Goal: Entertainment & Leisure: Consume media (video, audio)

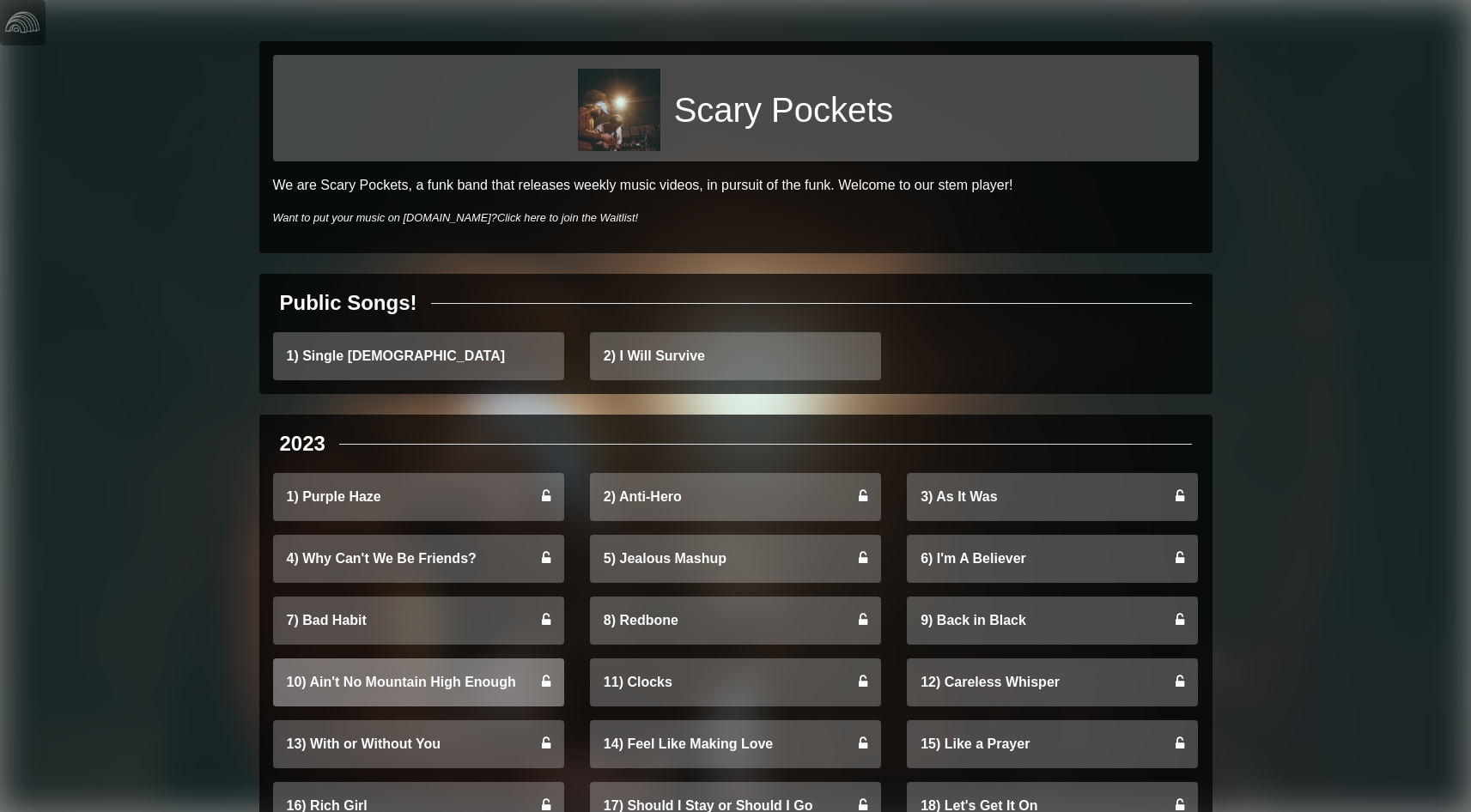
click at [377, 682] on link "10) Ain't No Mountain High Enough" at bounding box center [418, 682] width 291 height 48
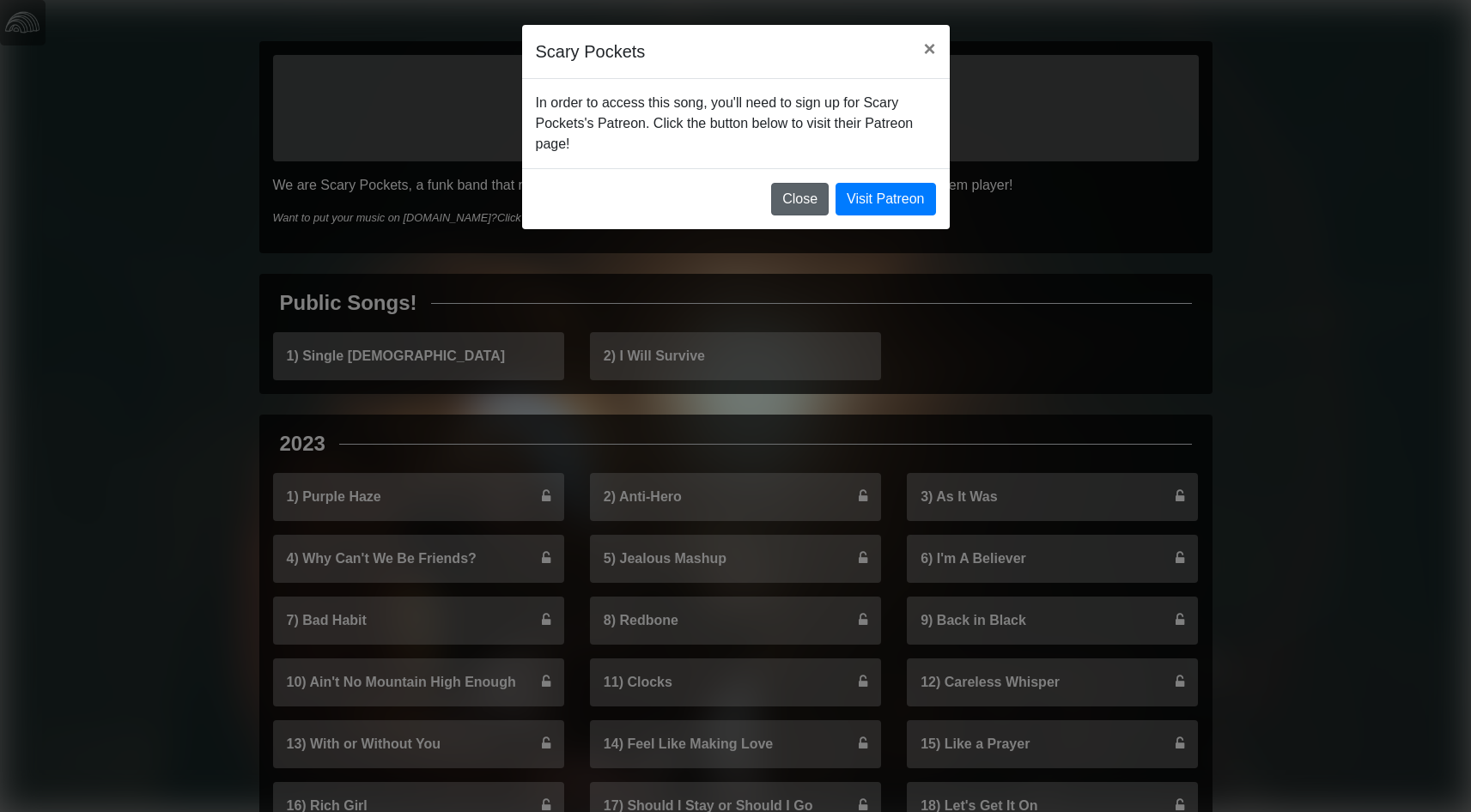
click at [799, 199] on button "Close" at bounding box center [799, 199] width 57 height 33
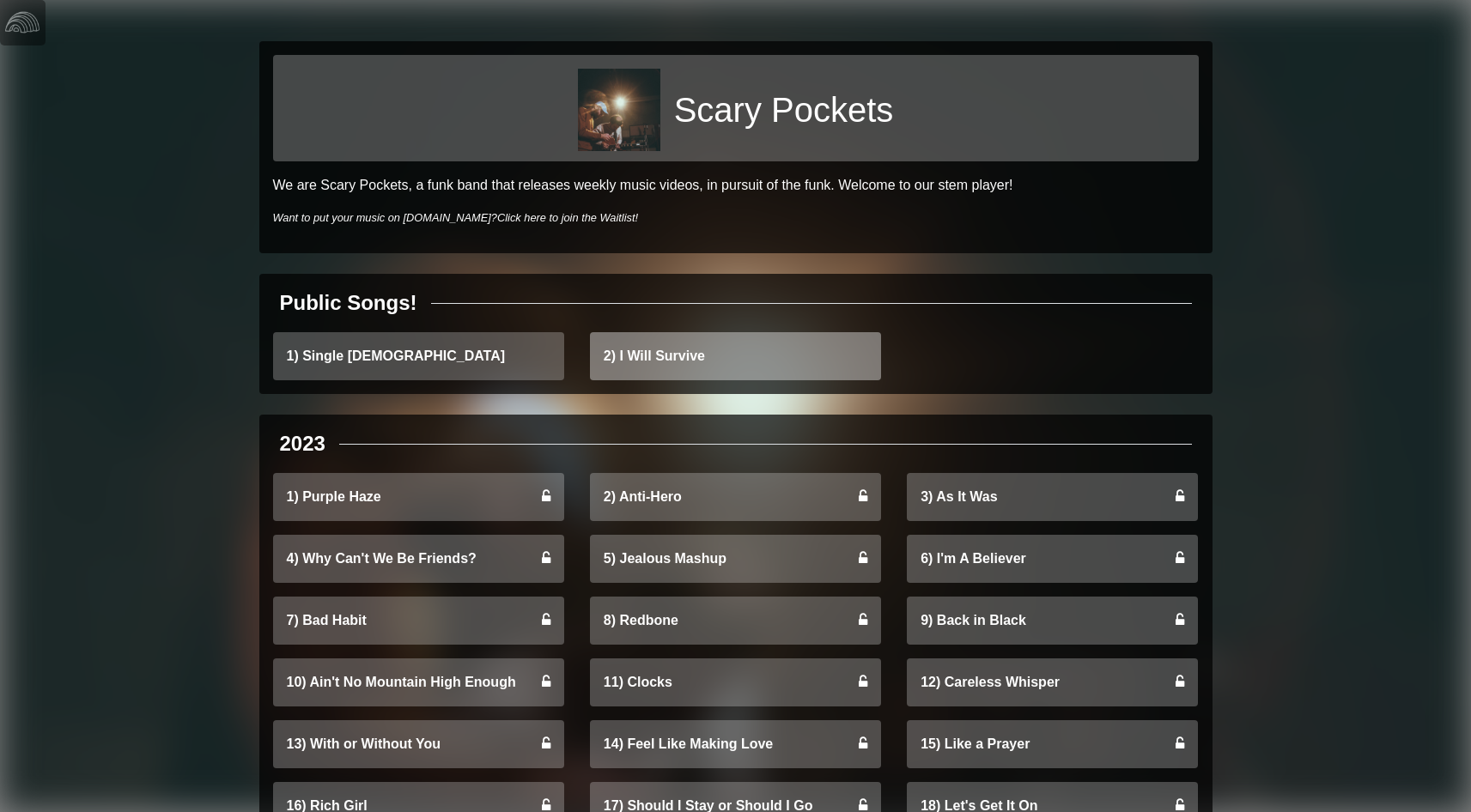
click at [631, 369] on link "2) I Will Survive" at bounding box center [736, 356] width 291 height 48
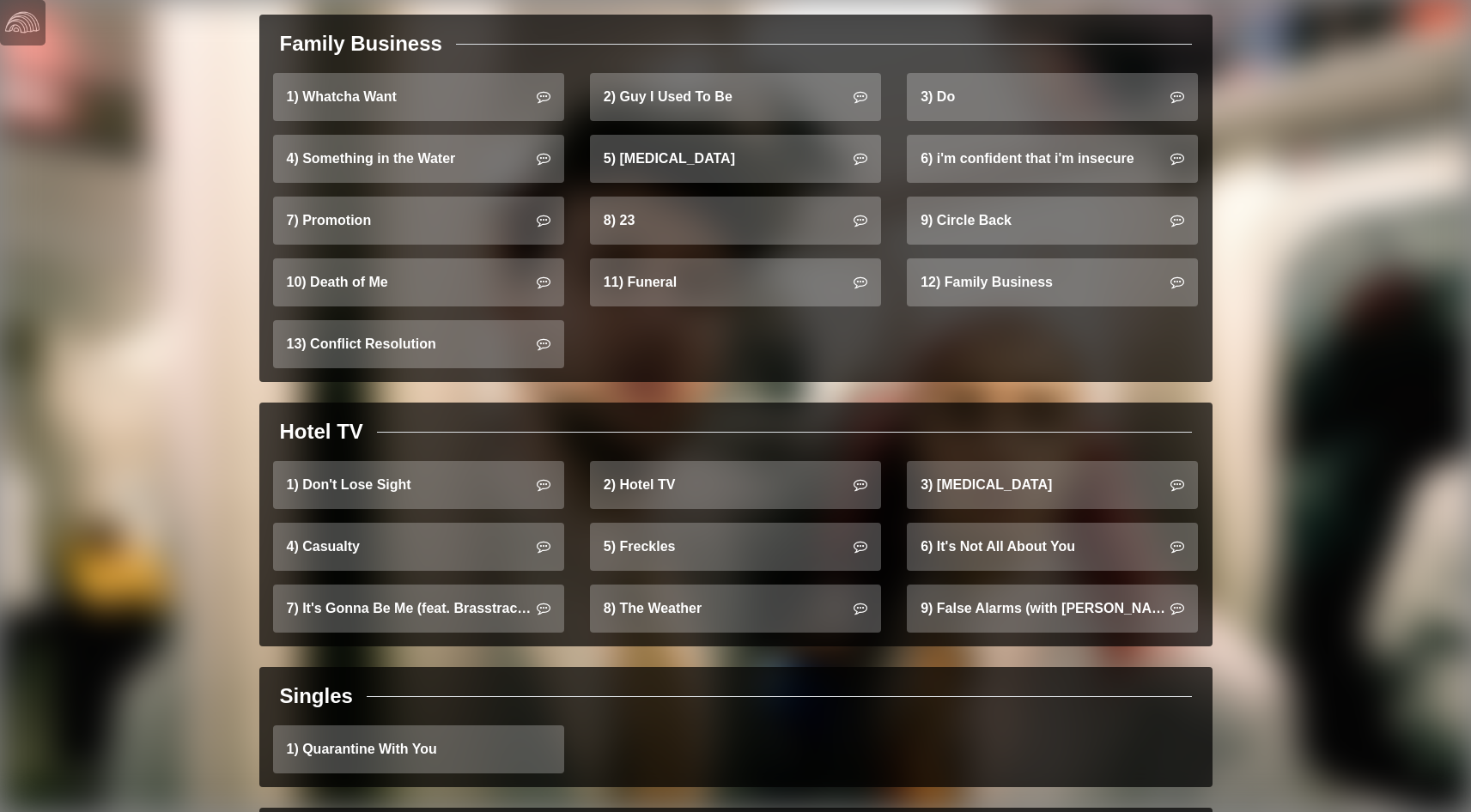
scroll to position [1127, 0]
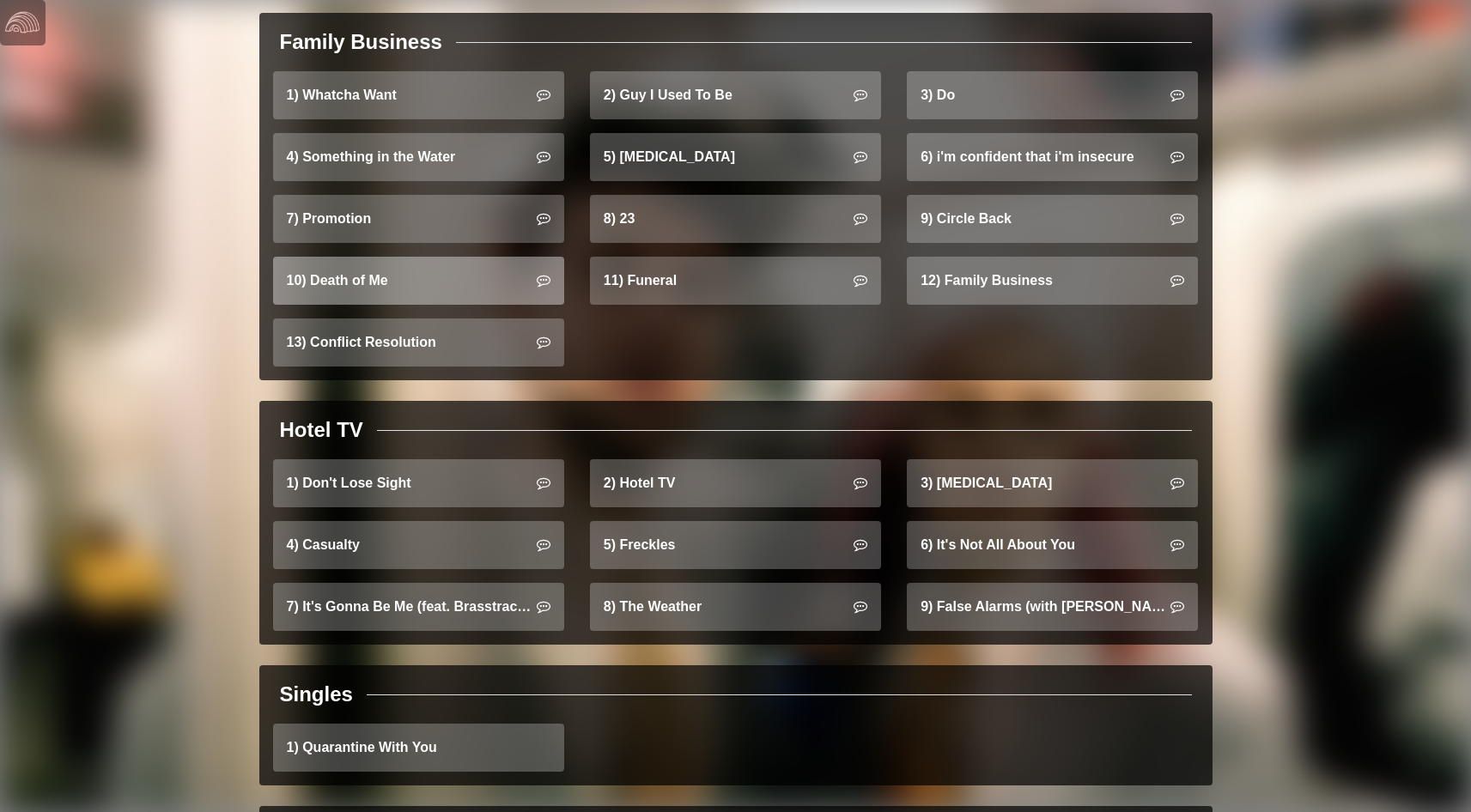
click at [438, 262] on link "10) Death of Me" at bounding box center [418, 280] width 291 height 48
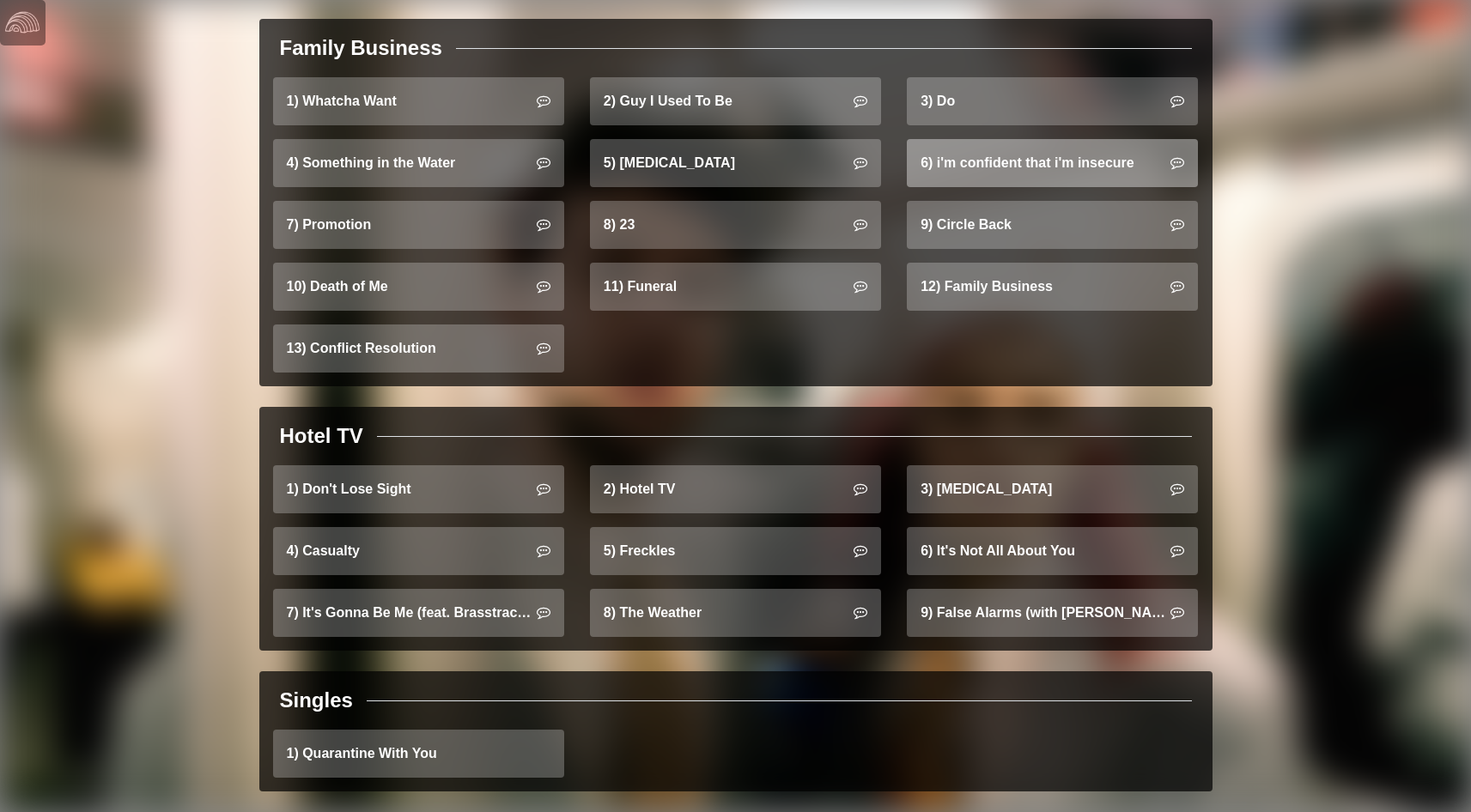
click at [990, 152] on link "6) i'm confident that i'm insecure" at bounding box center [1052, 162] width 291 height 48
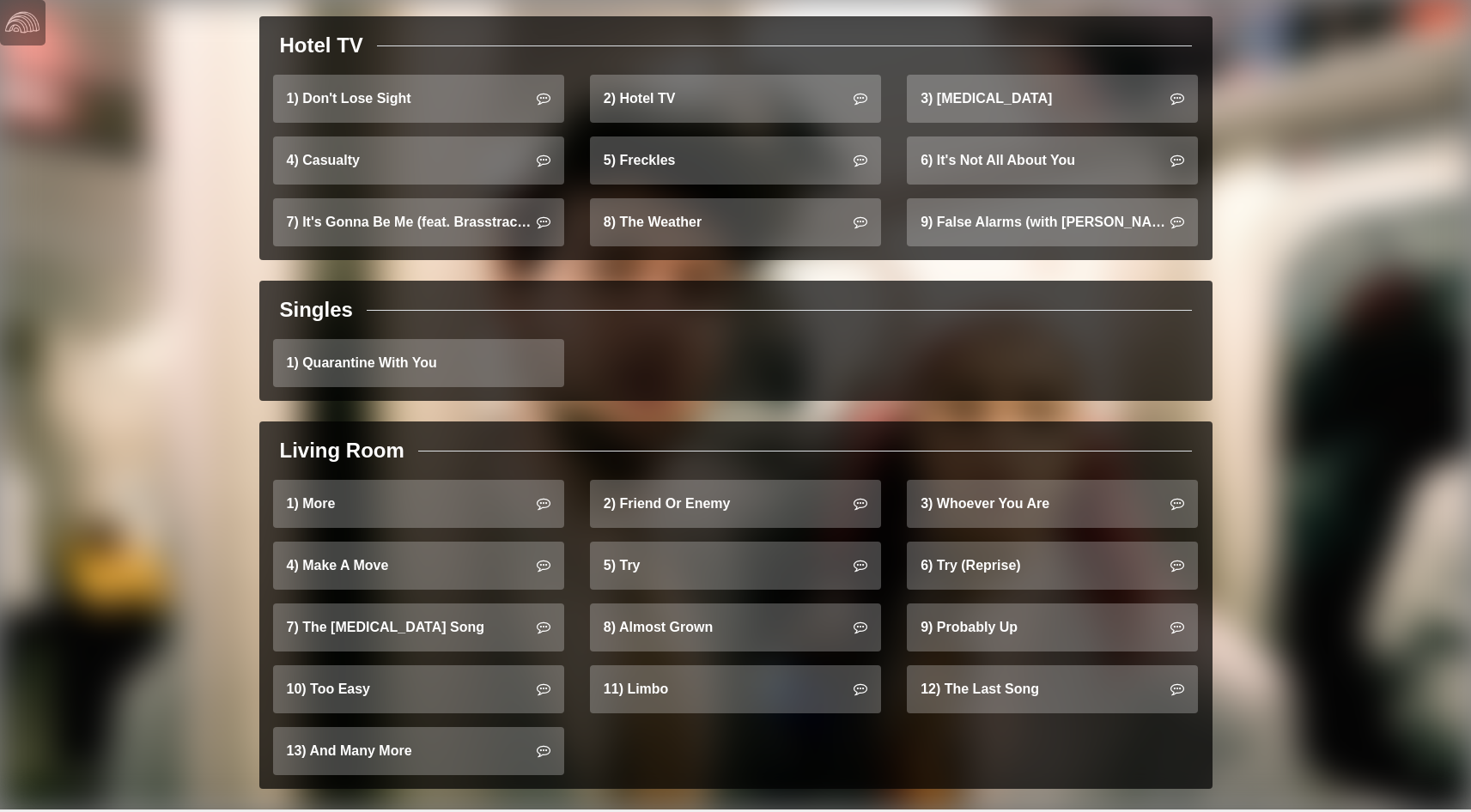
scroll to position [1511, 0]
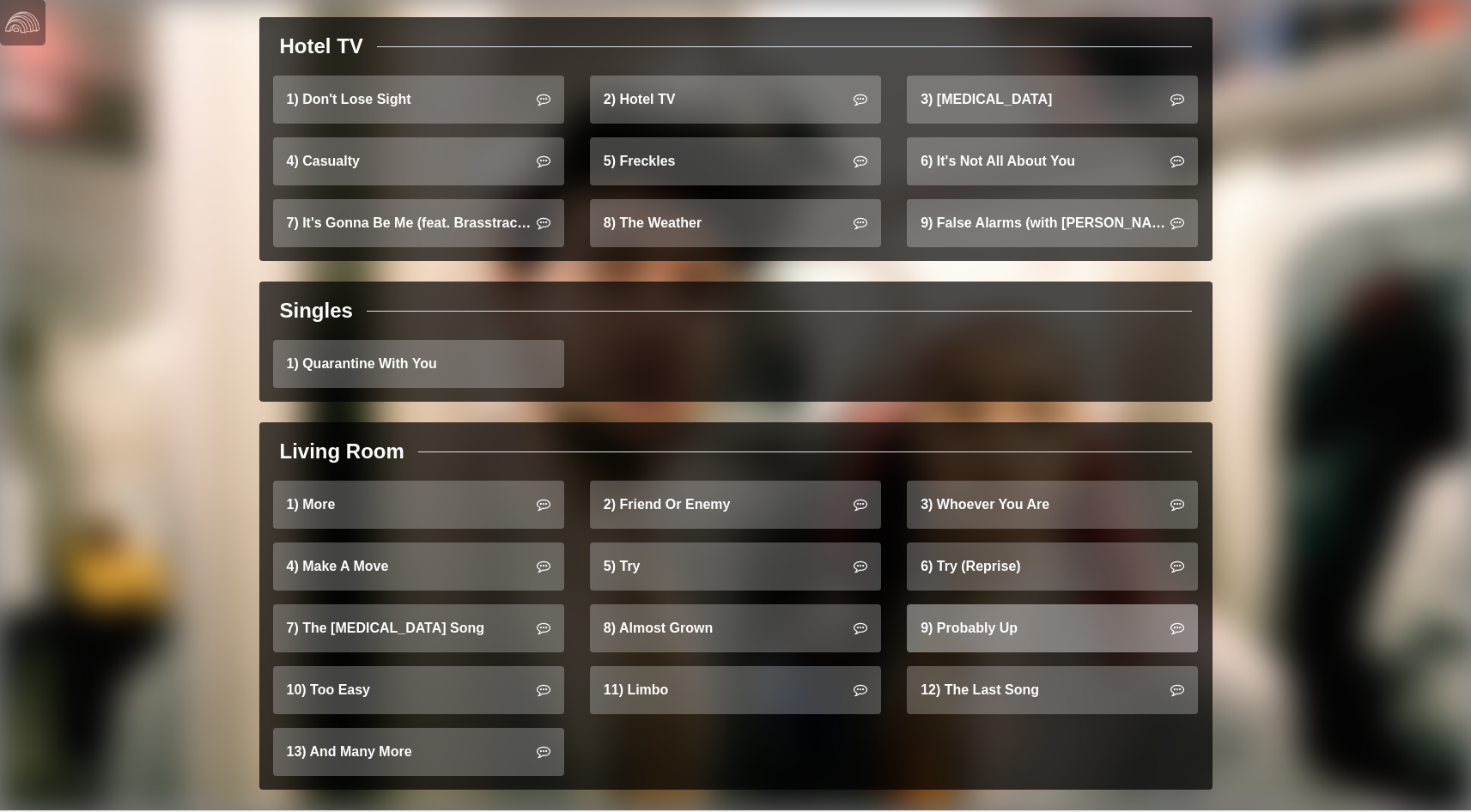
click at [952, 605] on link "9) Probably Up" at bounding box center [1052, 629] width 291 height 48
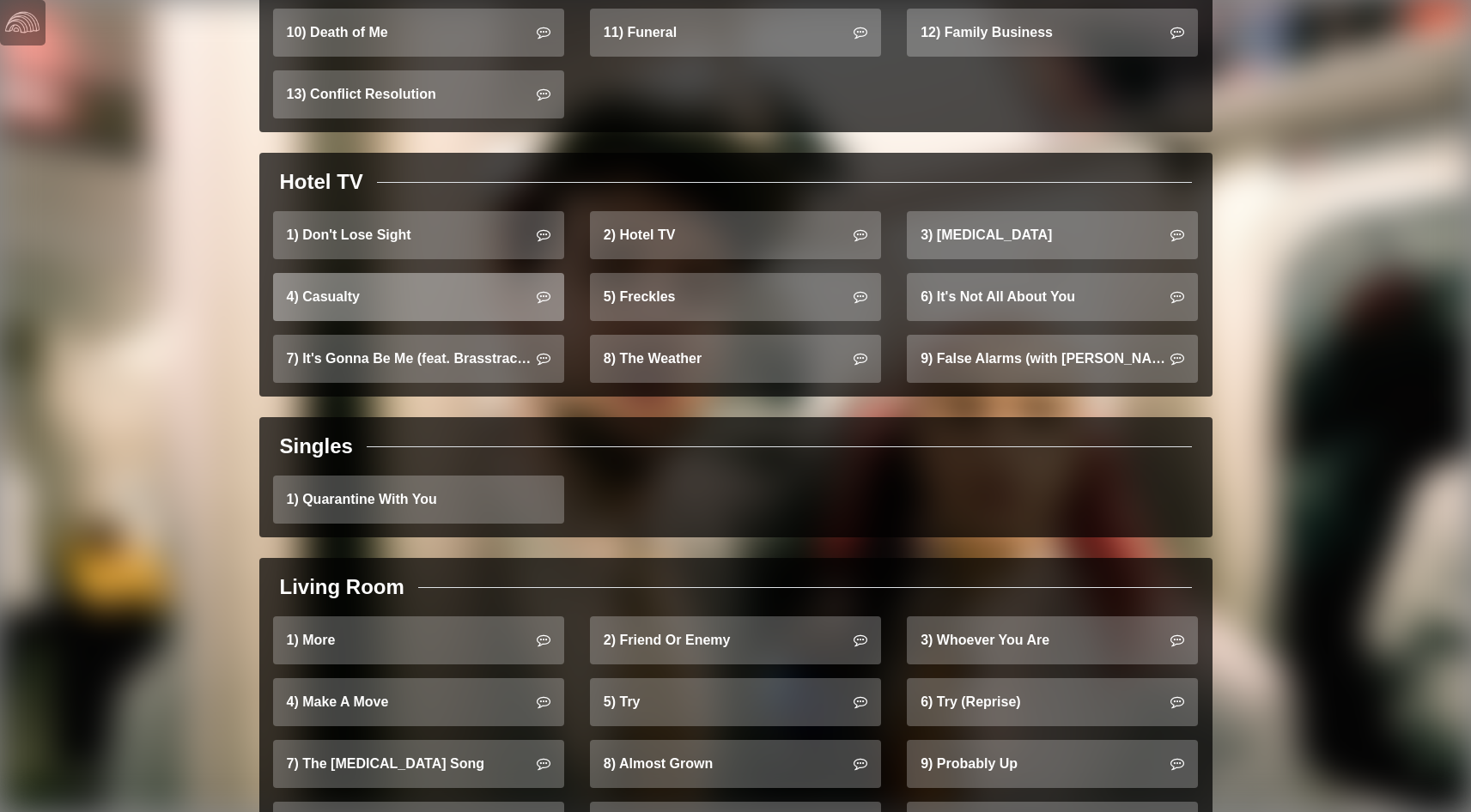
scroll to position [1376, 0]
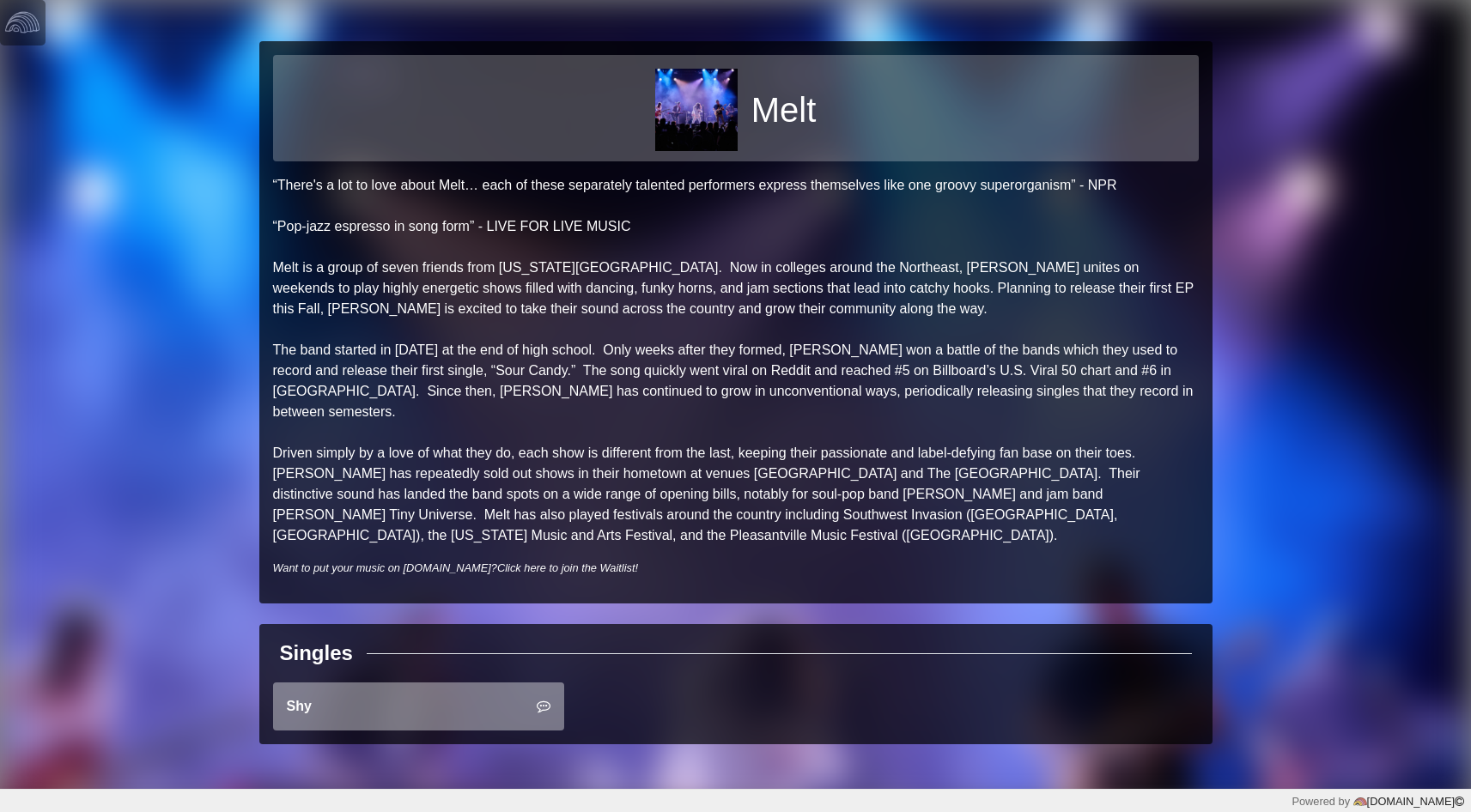
click at [464, 682] on link "Shy" at bounding box center [418, 706] width 291 height 48
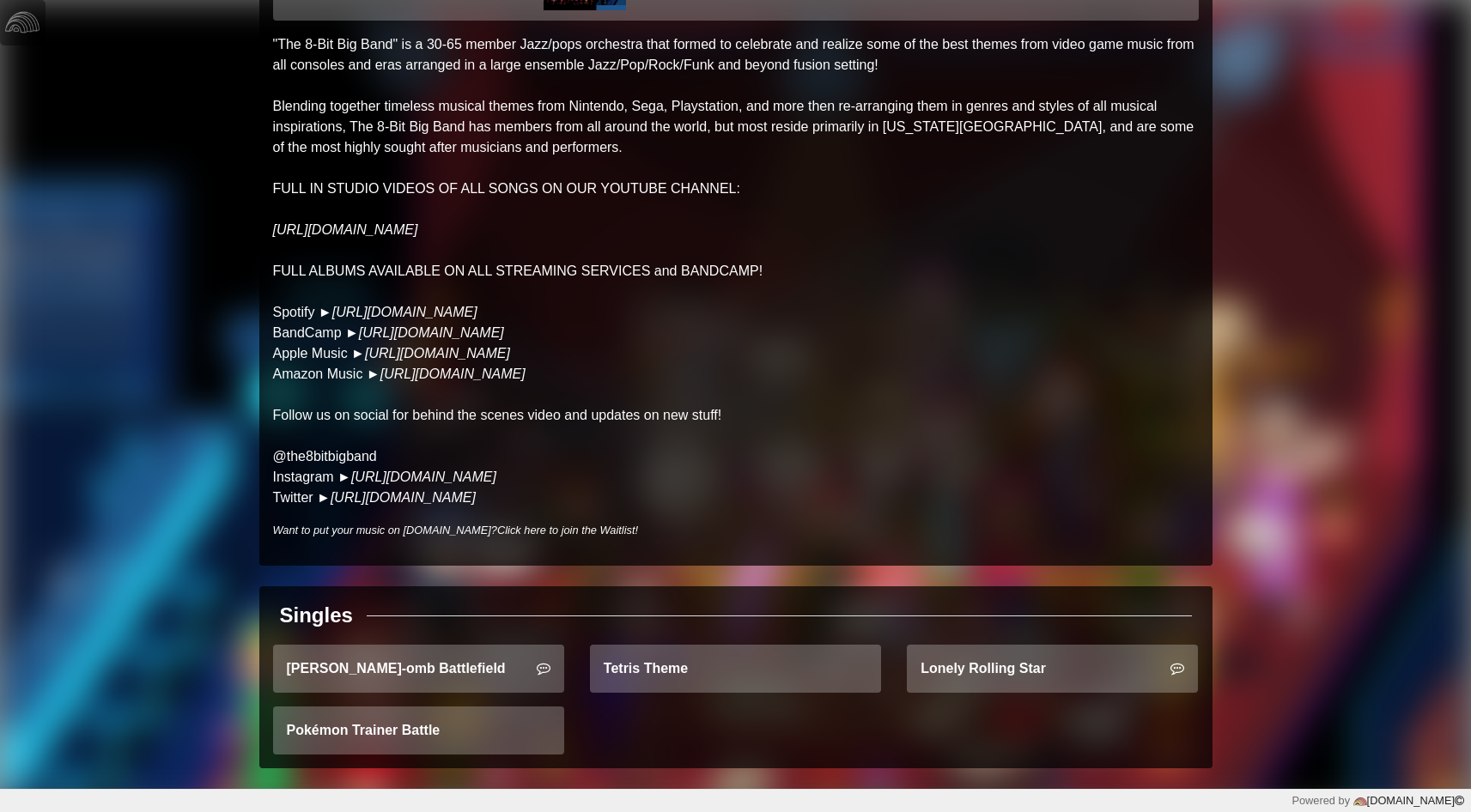
scroll to position [140, 0]
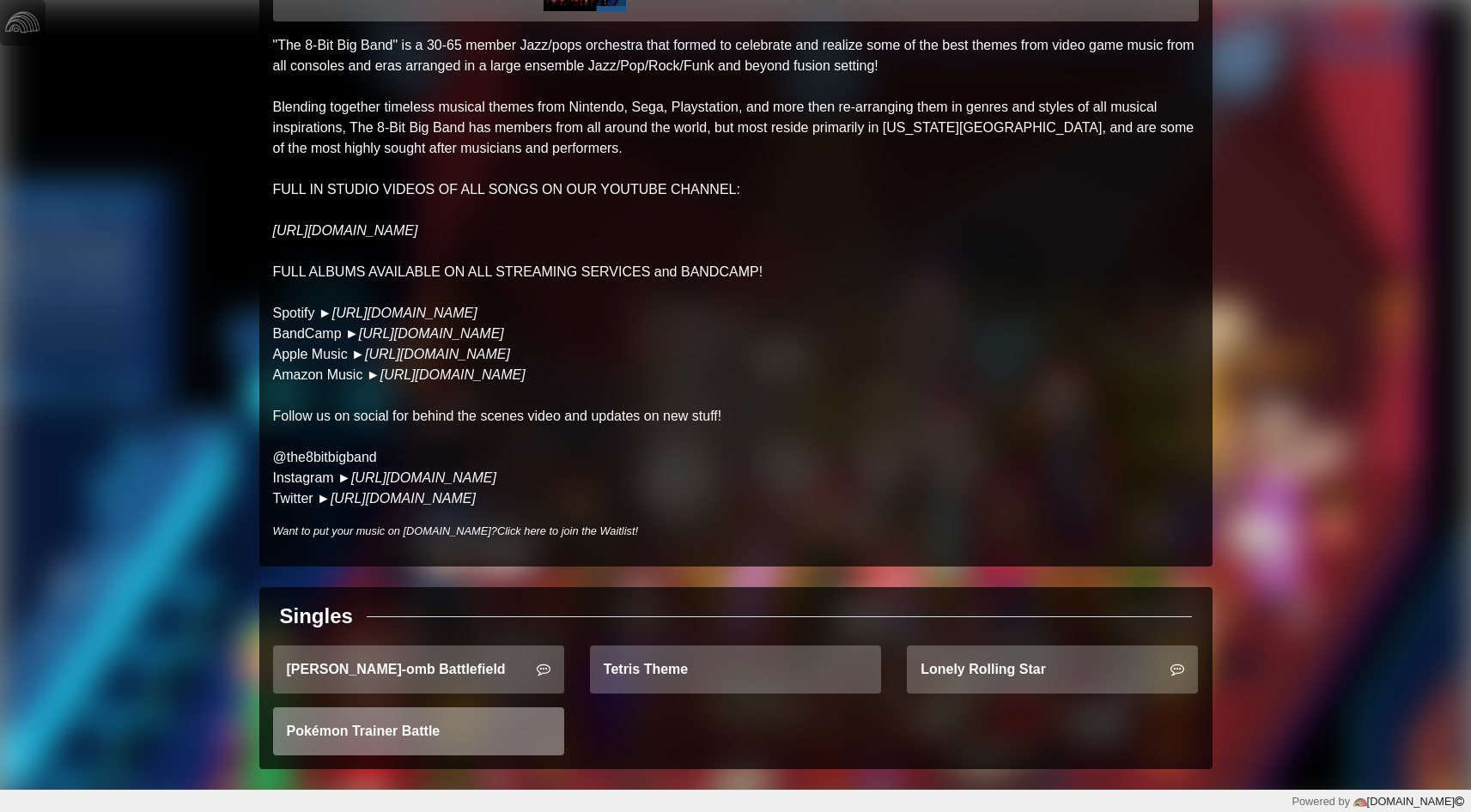
drag, startPoint x: 399, startPoint y: 755, endPoint x: 410, endPoint y: 742, distance: 17.0
click at [402, 753] on div "Pokémon Trainer Battle" at bounding box center [418, 739] width 317 height 62
click at [412, 740] on link "Pokémon Trainer Battle" at bounding box center [418, 732] width 291 height 48
